Goal: Information Seeking & Learning: Learn about a topic

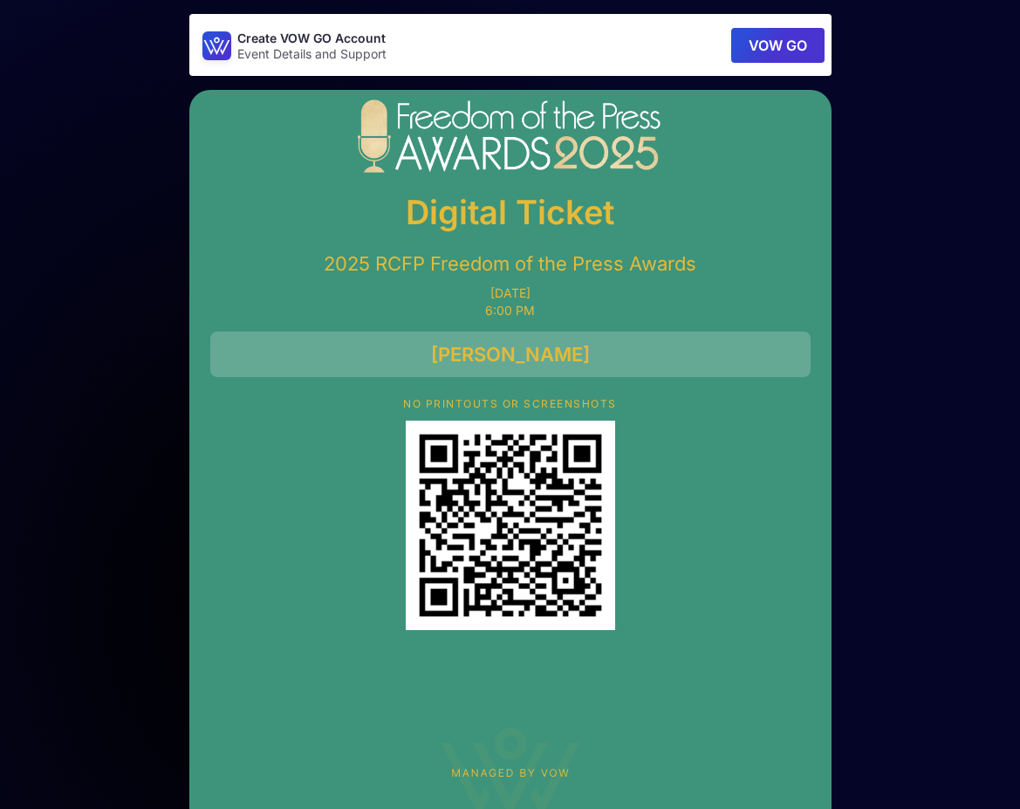
scroll to position [44, 0]
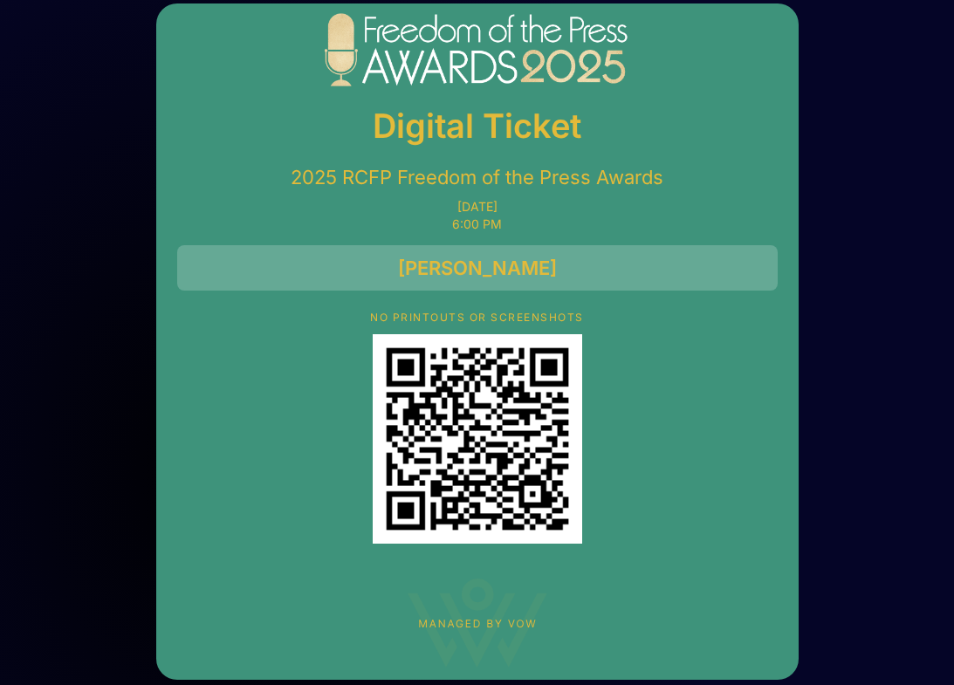
scroll to position [80, 0]
